Goal: Check status: Check status

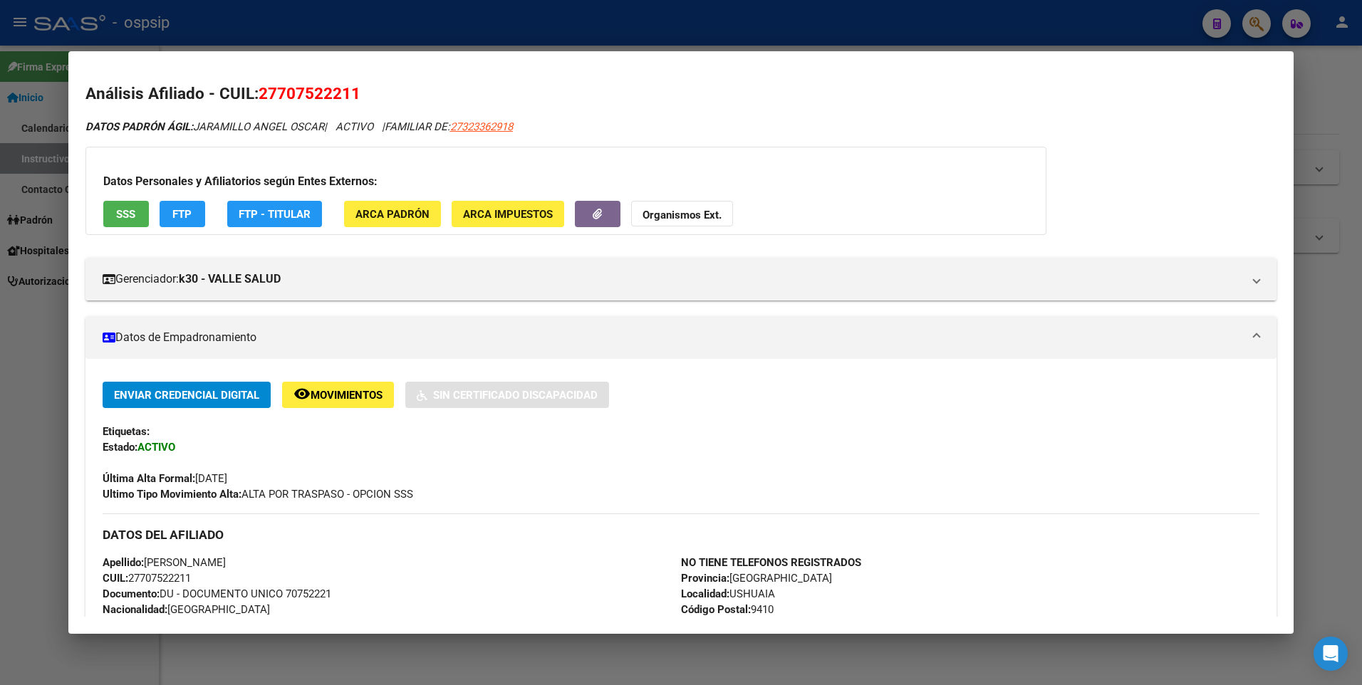
click at [360, 41] on div at bounding box center [681, 342] width 1362 height 685
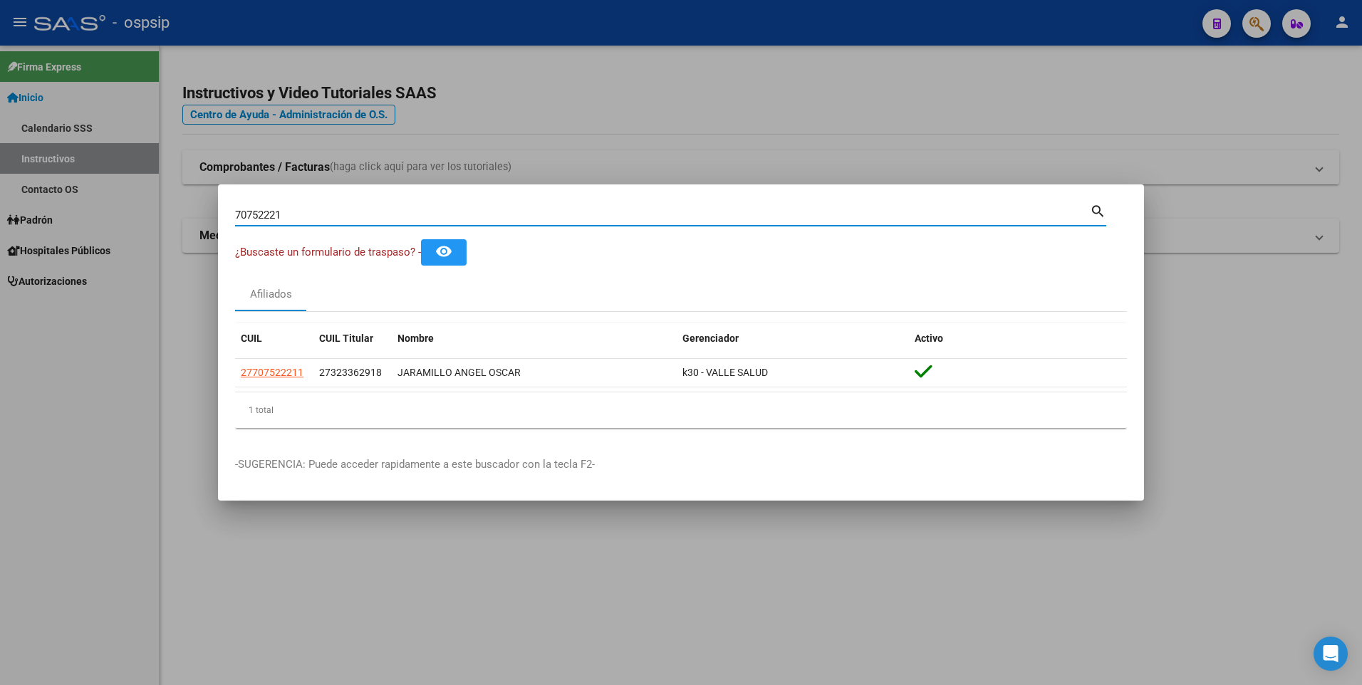
click at [340, 212] on input "70752221" at bounding box center [662, 215] width 855 height 13
type input "14503684"
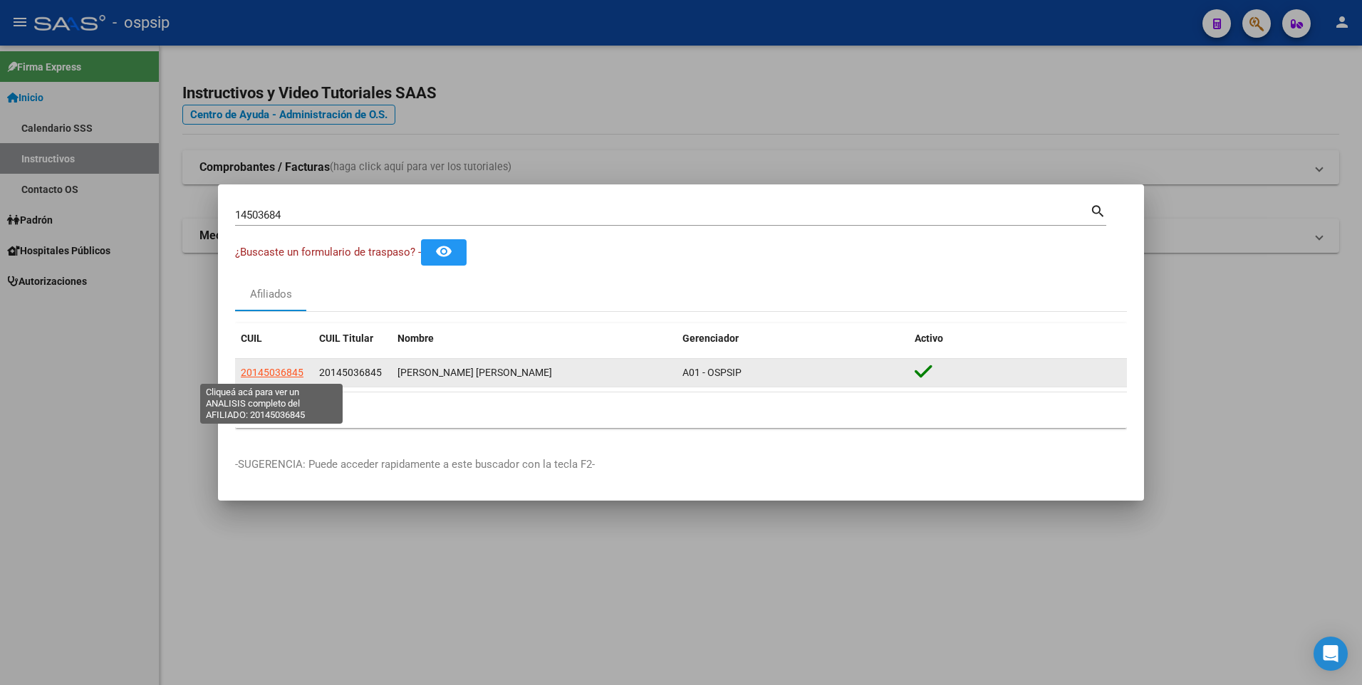
click at [276, 373] on span "20145036845" at bounding box center [272, 372] width 63 height 11
type textarea "20145036845"
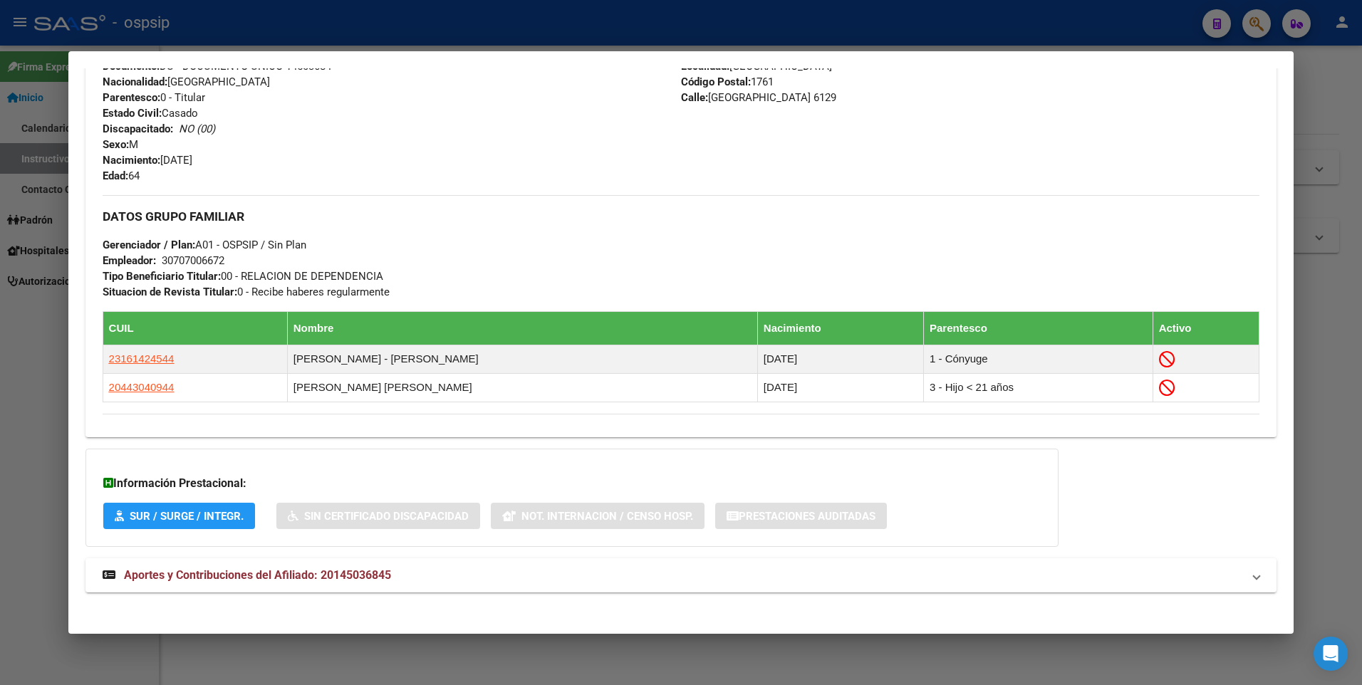
scroll to position [563, 0]
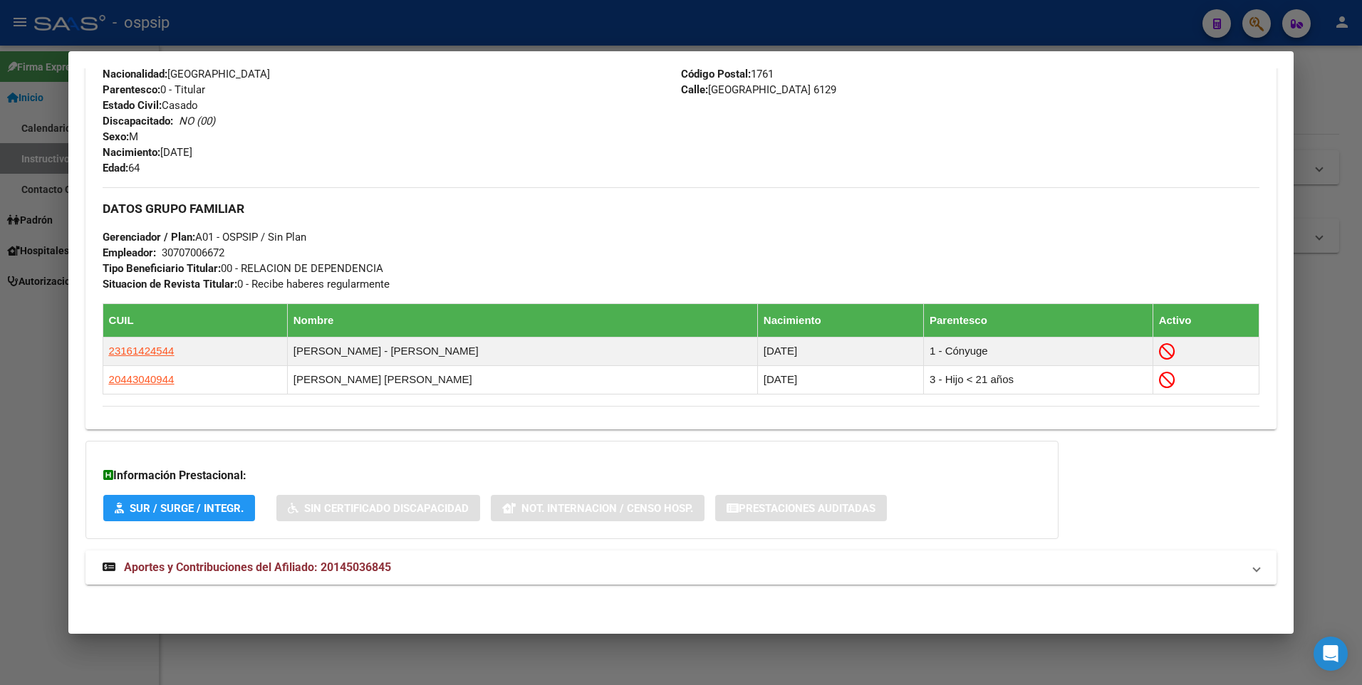
click at [266, 570] on span "Aportes y Contribuciones del Afiliado: 20145036845" at bounding box center [257, 567] width 267 height 14
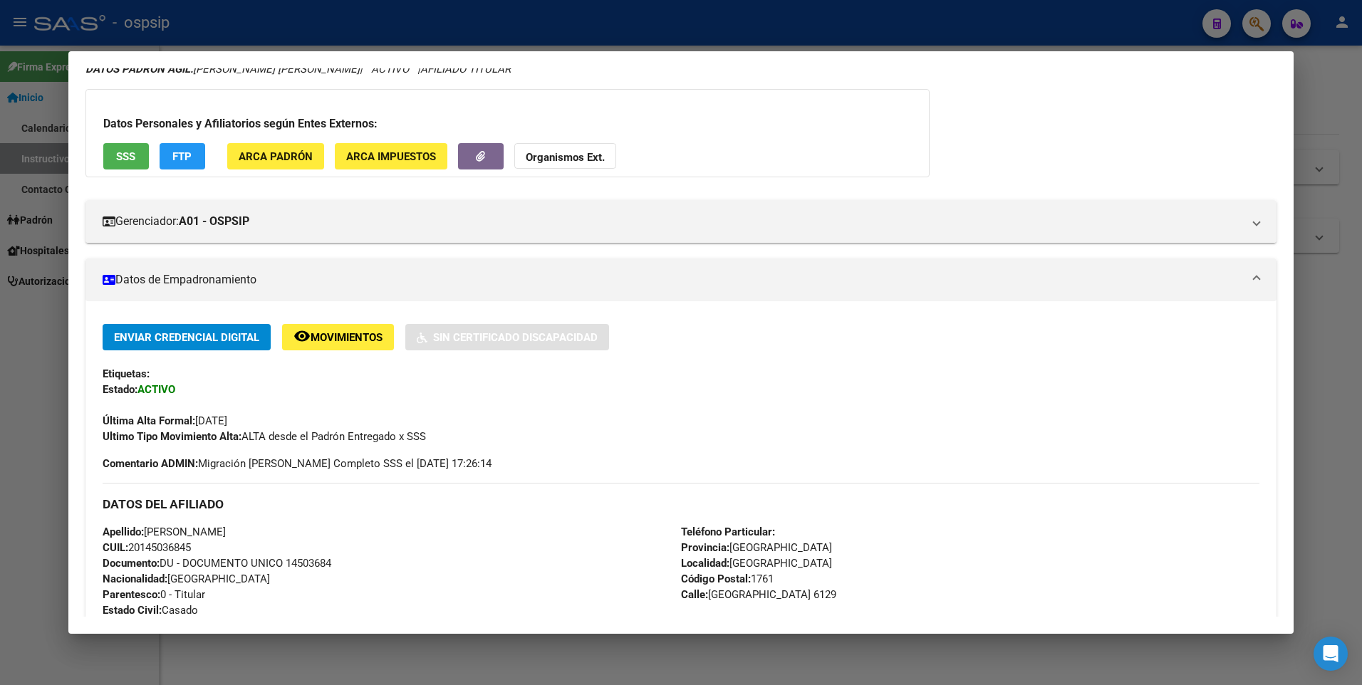
scroll to position [56, 0]
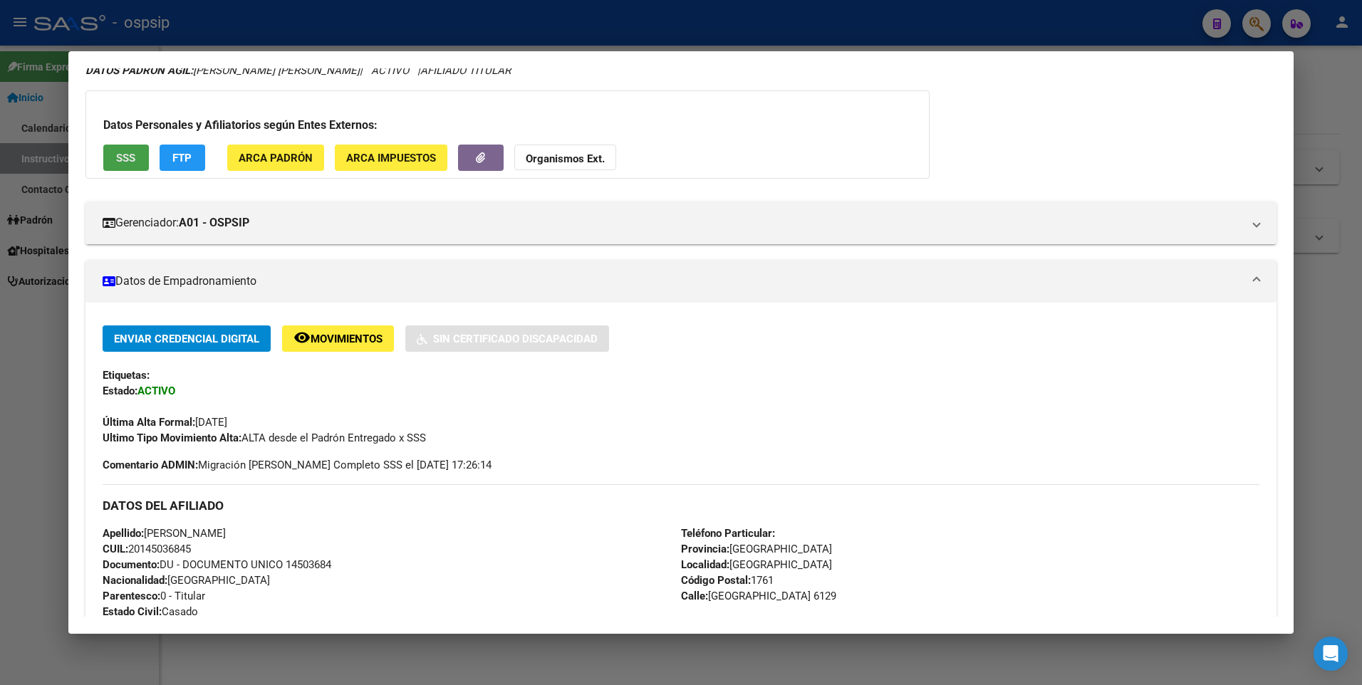
click at [131, 157] on span "SSS" at bounding box center [125, 158] width 19 height 13
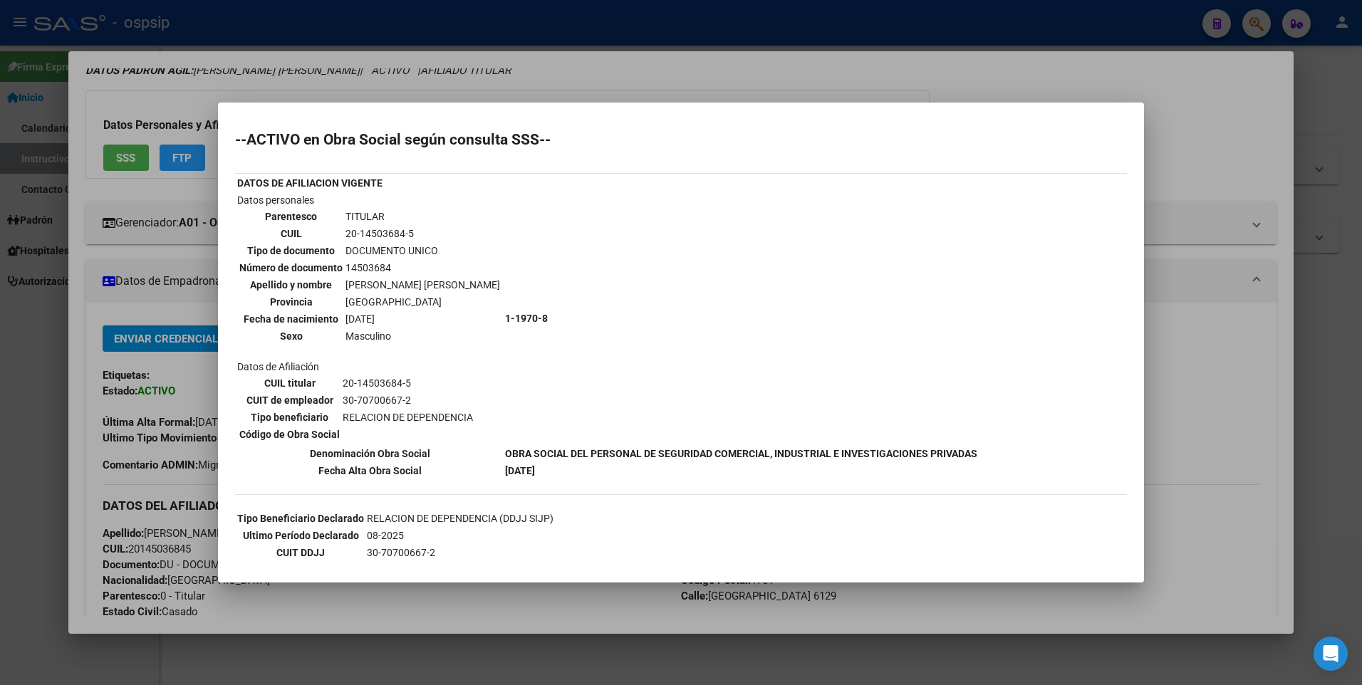
click at [880, 70] on div at bounding box center [681, 342] width 1362 height 685
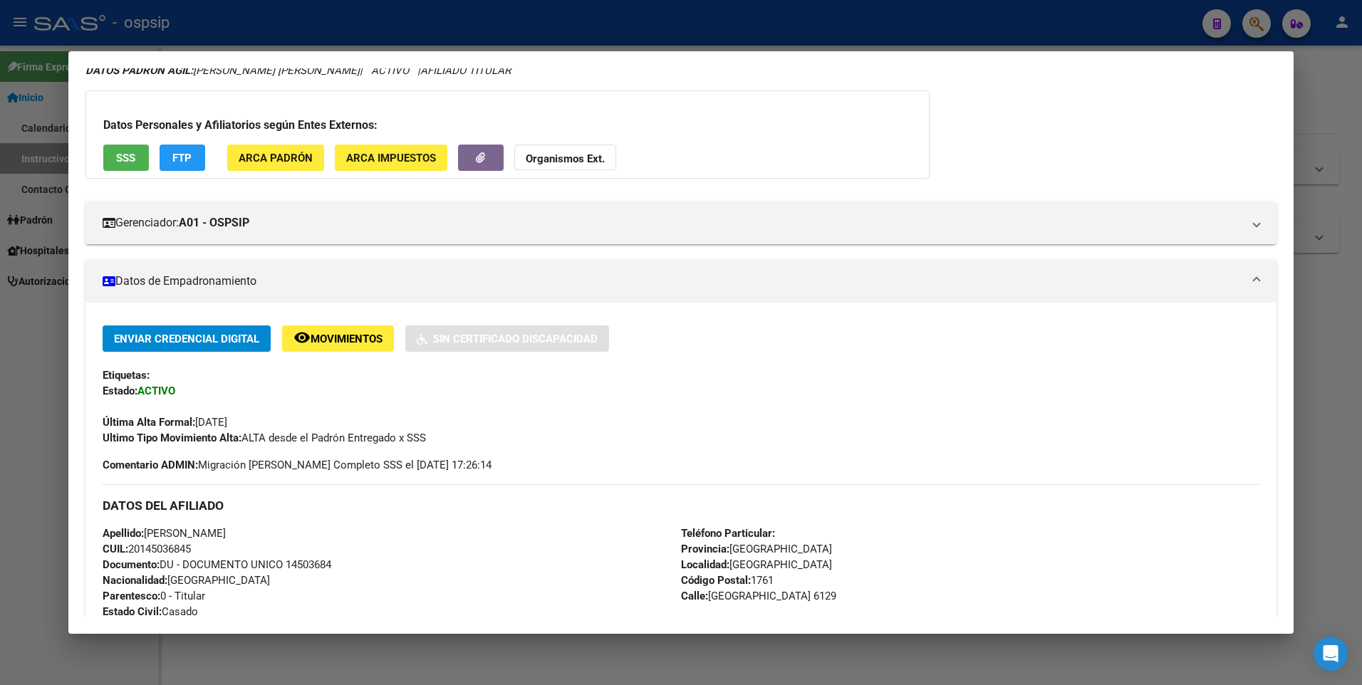
click at [957, 25] on div at bounding box center [681, 342] width 1362 height 685
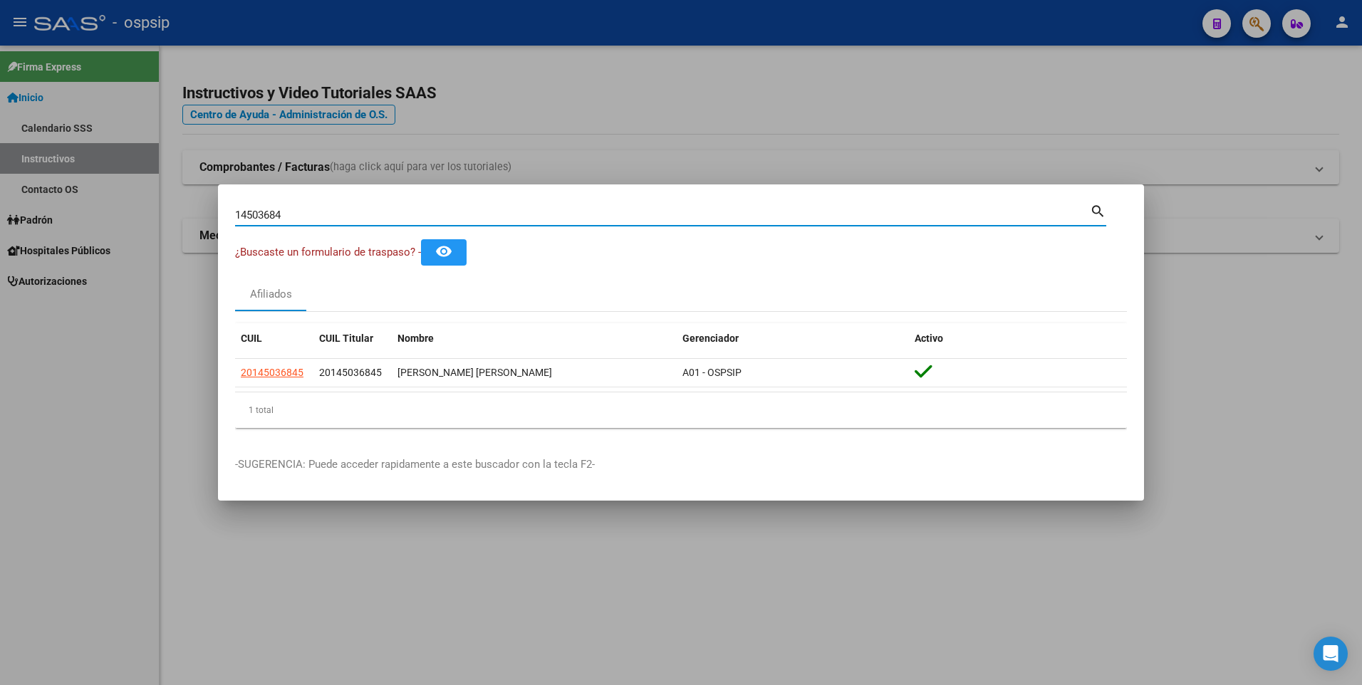
click at [290, 211] on input "14503684" at bounding box center [662, 215] width 855 height 13
